Goal: Task Accomplishment & Management: Manage account settings

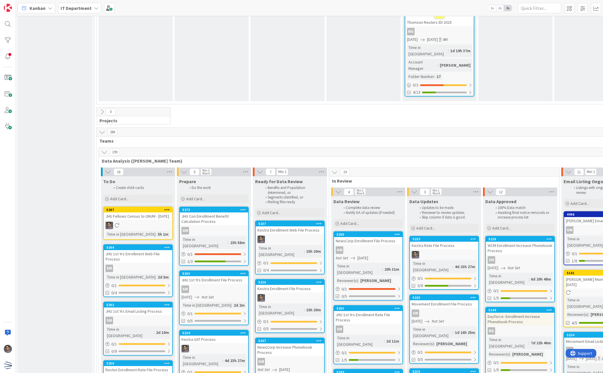
scroll to position [1441, 0]
click at [311, 279] on div "5236 Kestra Enrollment File Process Time in Column : 15h 20m 0 / 1 0/5" at bounding box center [290, 306] width 70 height 54
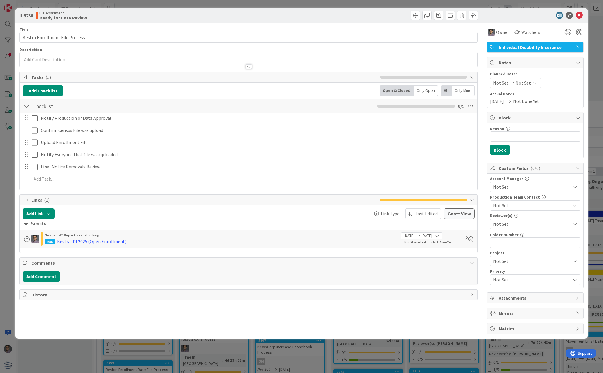
click at [522, 86] on span "Not Set" at bounding box center [522, 82] width 15 height 7
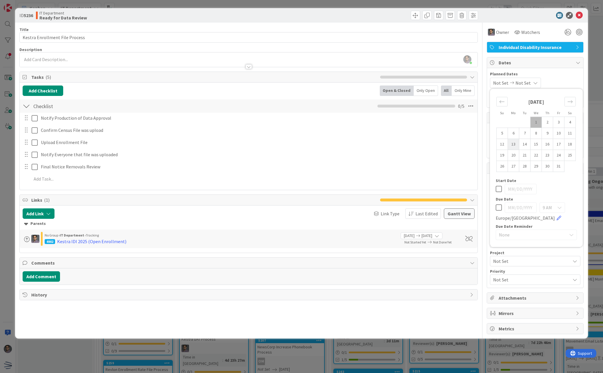
click at [512, 146] on td "13" at bounding box center [513, 144] width 11 height 11
type input "[DATE]"
click at [581, 16] on icon at bounding box center [578, 15] width 7 height 7
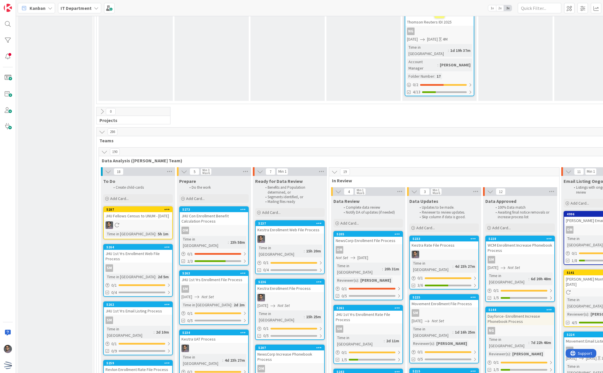
click at [307, 220] on div "5237 Kestra Enrollment Web File Process Time in [GEOGRAPHIC_DATA] : 15h 20m 0 /…" at bounding box center [290, 247] width 70 height 54
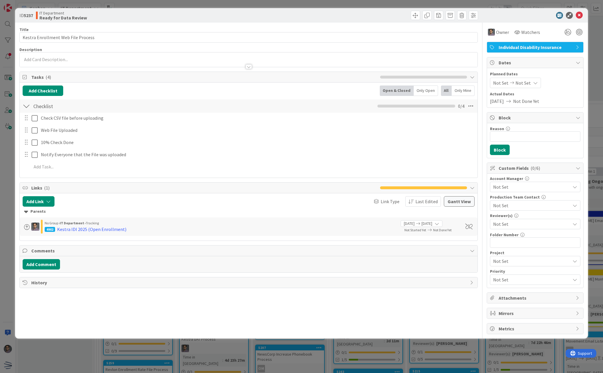
click at [524, 78] on div "Not Set Not Set" at bounding box center [515, 83] width 51 height 10
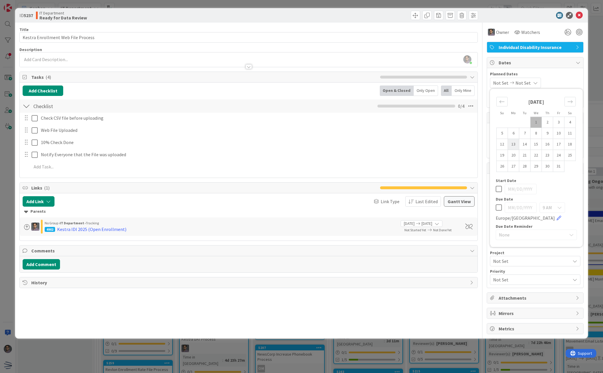
click at [515, 145] on td "13" at bounding box center [513, 144] width 11 height 11
type input "[DATE]"
click at [579, 14] on icon at bounding box center [578, 15] width 7 height 7
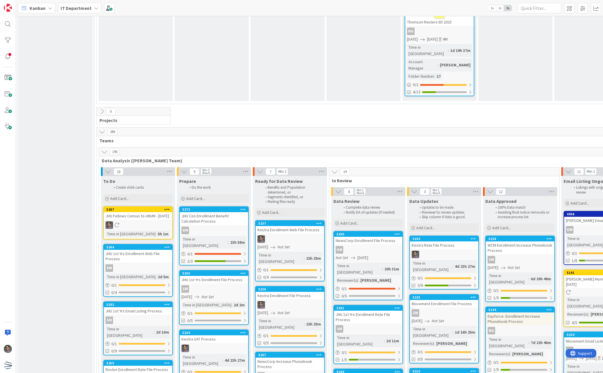
click at [296, 235] on div at bounding box center [290, 239] width 68 height 8
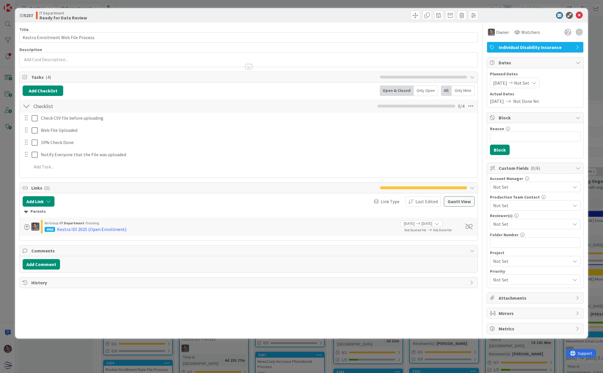
click at [526, 82] on span "Not Set" at bounding box center [521, 82] width 15 height 7
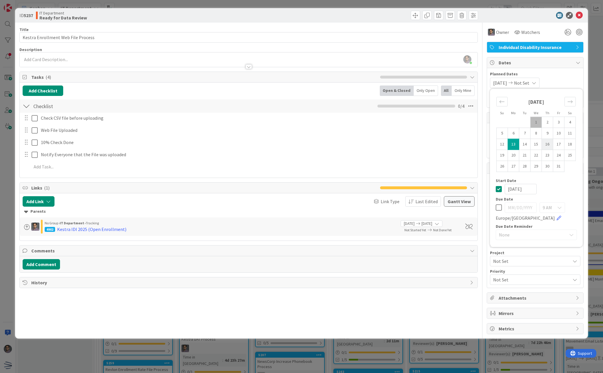
click at [544, 143] on td "16" at bounding box center [547, 144] width 11 height 11
click at [515, 143] on td "13" at bounding box center [513, 144] width 11 height 11
type input "[DATE]"
click at [526, 84] on span "Not Set" at bounding box center [521, 82] width 15 height 7
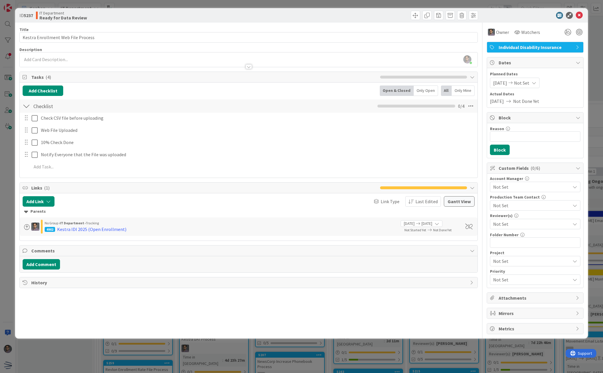
click at [528, 83] on span "Not Set" at bounding box center [521, 82] width 15 height 7
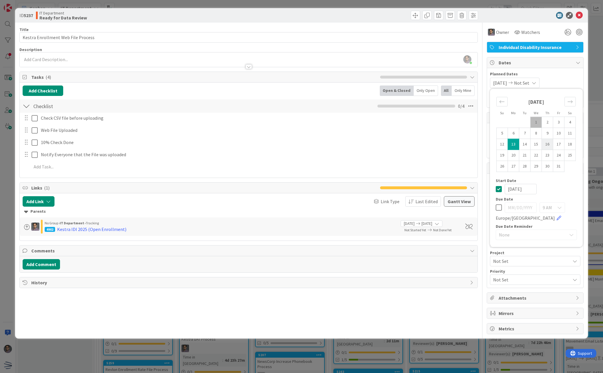
click at [544, 143] on td "16" at bounding box center [547, 144] width 11 height 11
type input "[DATE]"
click at [556, 79] on div "[DATE] [DATE] Su Mo Tu We Th Fr Sa [DATE] 1 2 3 4 5 6 7 8 9 10 11 12 13 14 15 1…" at bounding box center [535, 83] width 90 height 10
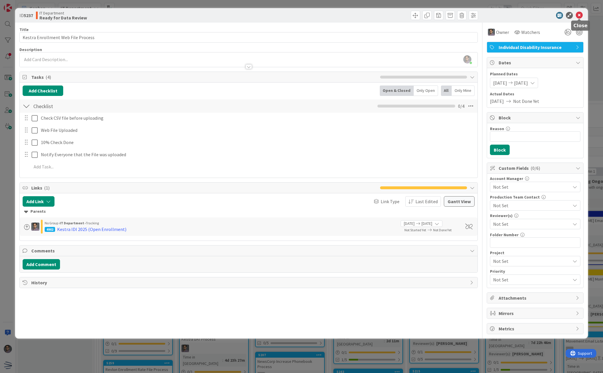
click at [578, 14] on icon at bounding box center [578, 15] width 7 height 7
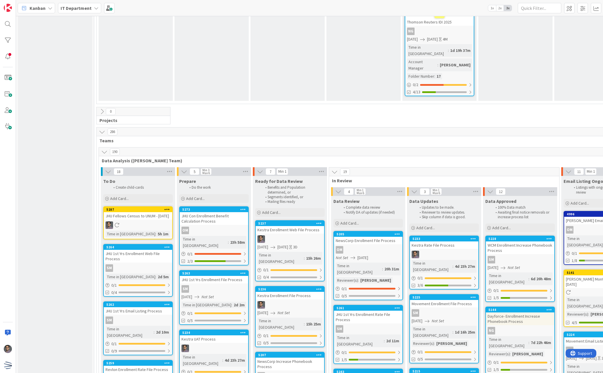
click at [302, 310] on div "[DATE] Not Set" at bounding box center [290, 313] width 67 height 6
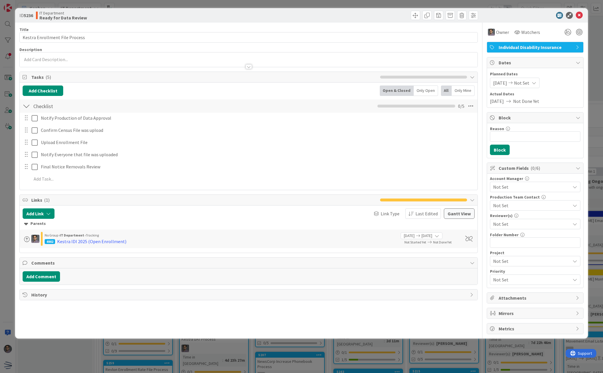
click at [529, 81] on span "Not Set" at bounding box center [521, 82] width 15 height 7
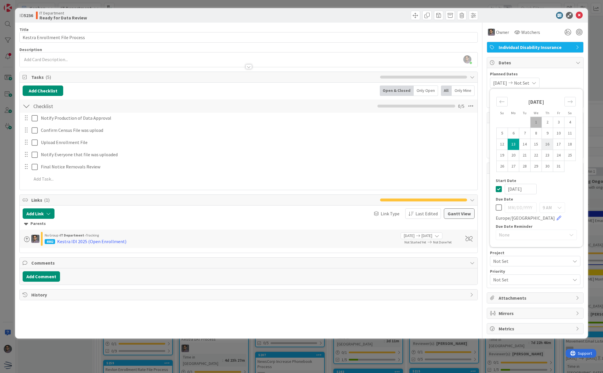
click at [548, 144] on td "16" at bounding box center [547, 144] width 11 height 11
click at [513, 144] on td "13" at bounding box center [513, 144] width 11 height 11
type input "[DATE]"
click at [549, 144] on td "16" at bounding box center [547, 144] width 11 height 11
type input "[DATE]"
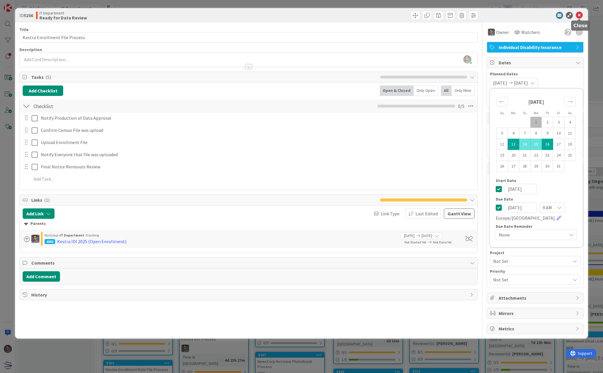
click at [579, 18] on icon at bounding box center [578, 15] width 7 height 7
